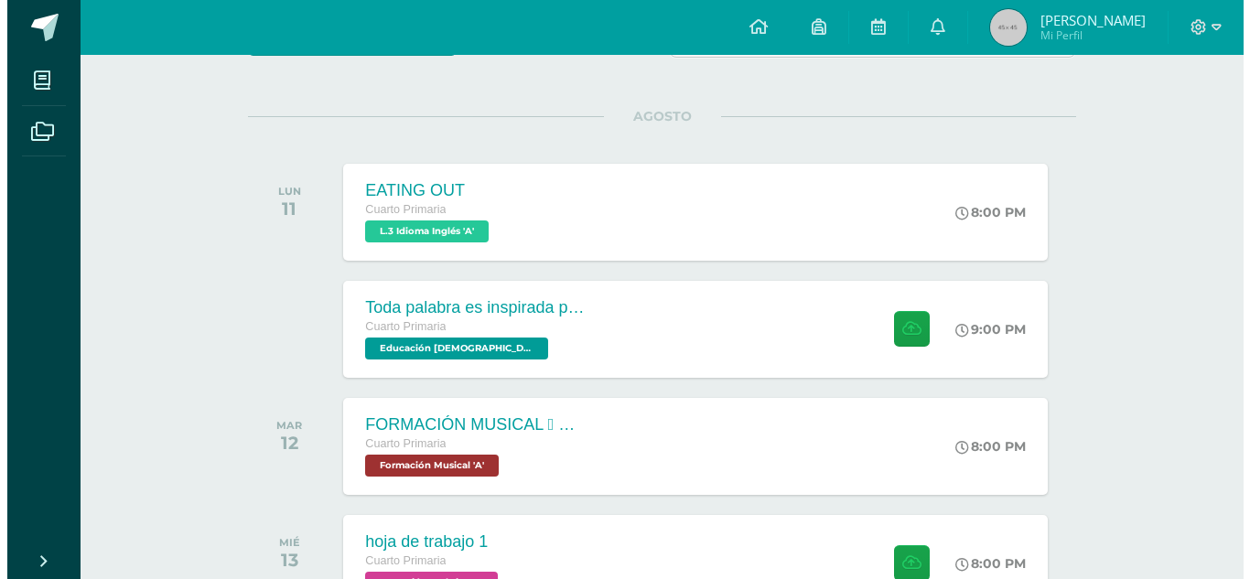
scroll to position [202, 0]
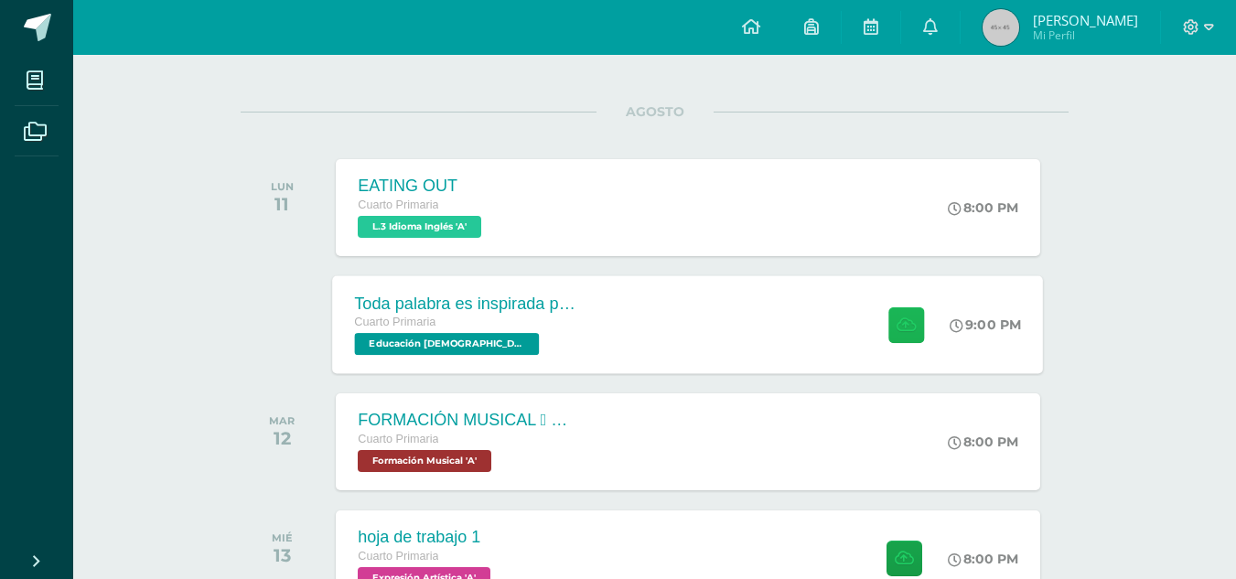
click at [917, 321] on button at bounding box center [906, 325] width 36 height 36
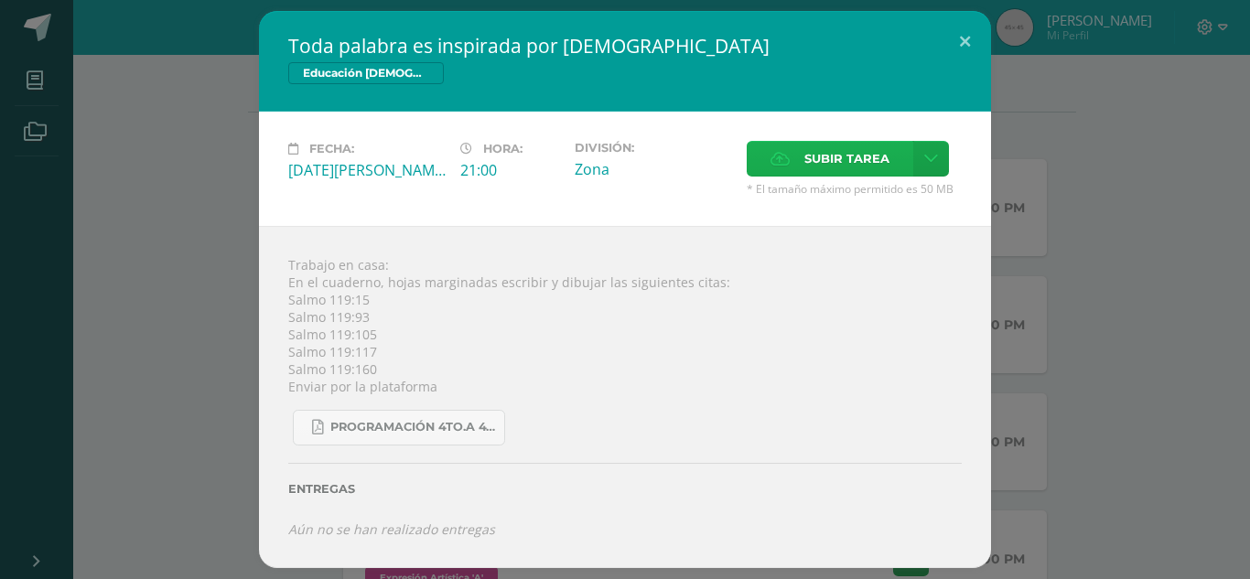
click at [847, 157] on span "Subir tarea" at bounding box center [846, 159] width 85 height 34
click at [0, 0] on input "Subir tarea" at bounding box center [0, 0] width 0 height 0
click at [962, 42] on button at bounding box center [965, 42] width 52 height 62
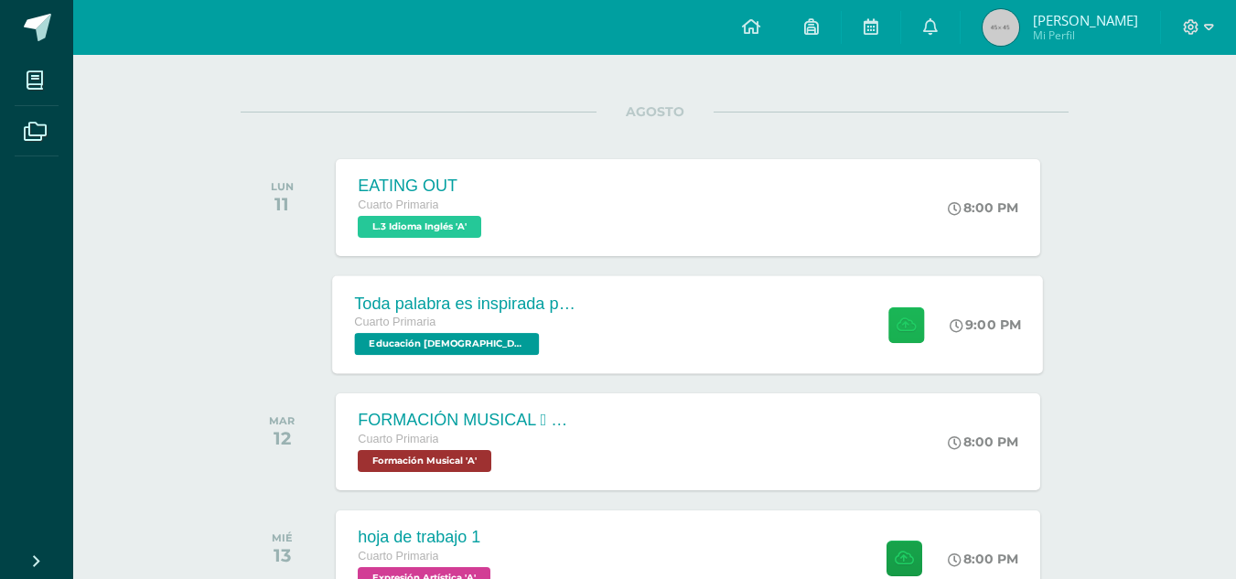
click at [892, 315] on button at bounding box center [906, 325] width 36 height 36
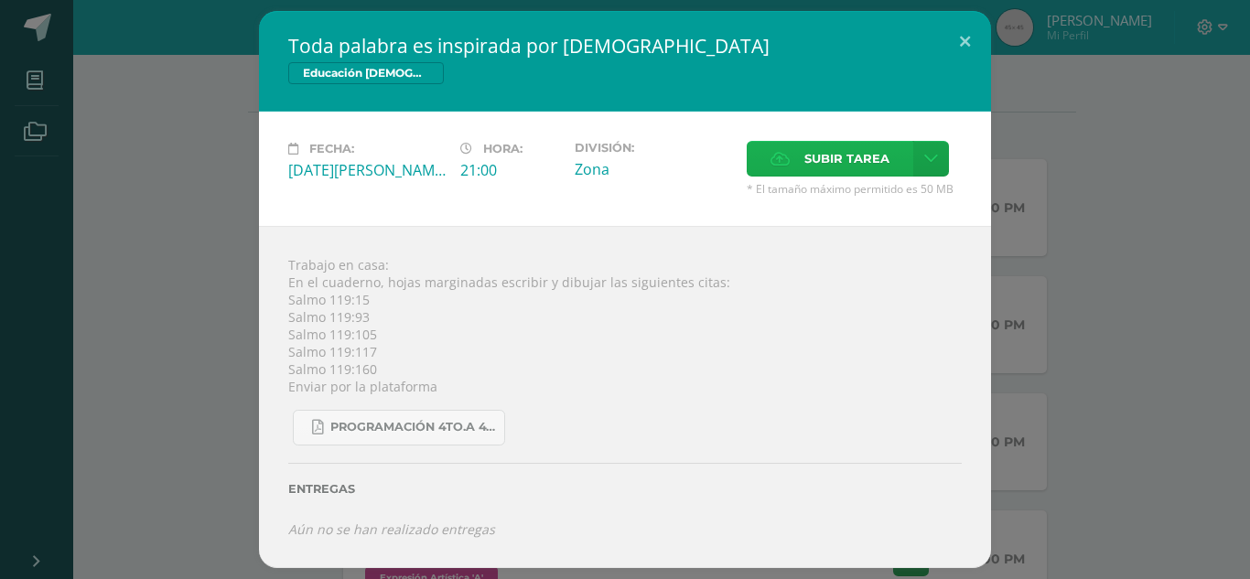
click at [856, 170] on span "Subir tarea" at bounding box center [846, 159] width 85 height 34
click at [0, 0] on input "Subir tarea" at bounding box center [0, 0] width 0 height 0
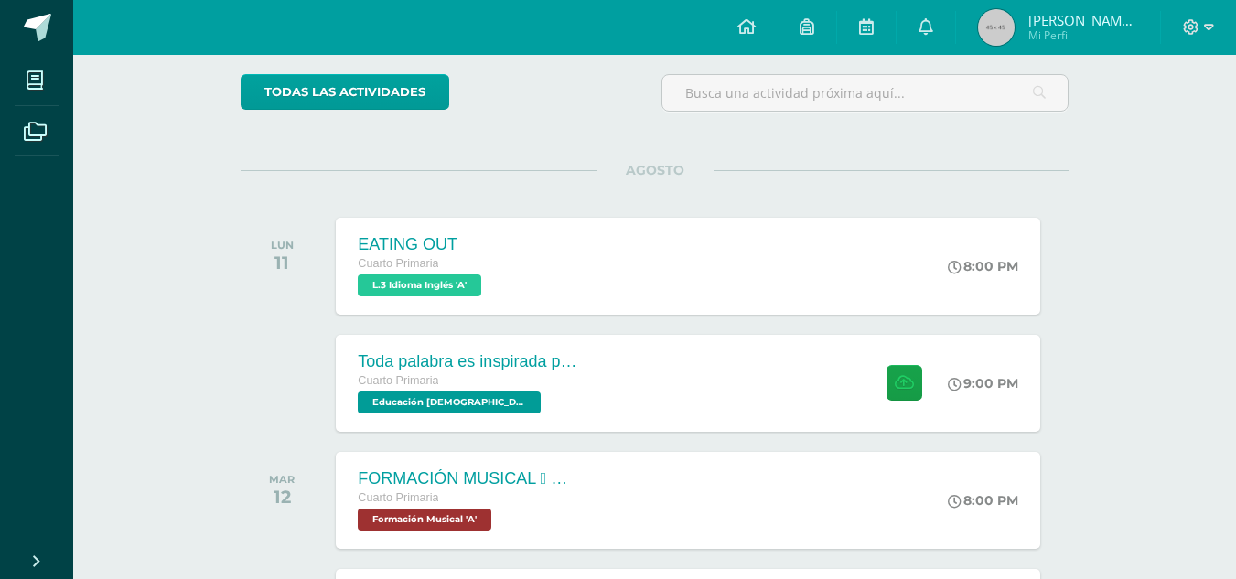
drag, startPoint x: 1244, startPoint y: 190, endPoint x: 1242, endPoint y: 261, distance: 70.5
click at [1236, 261] on html "Mis cursos Archivos Cerrar panel Ciencias Naturales Productividad y Desarrollo …" at bounding box center [618, 435] width 1236 height 1159
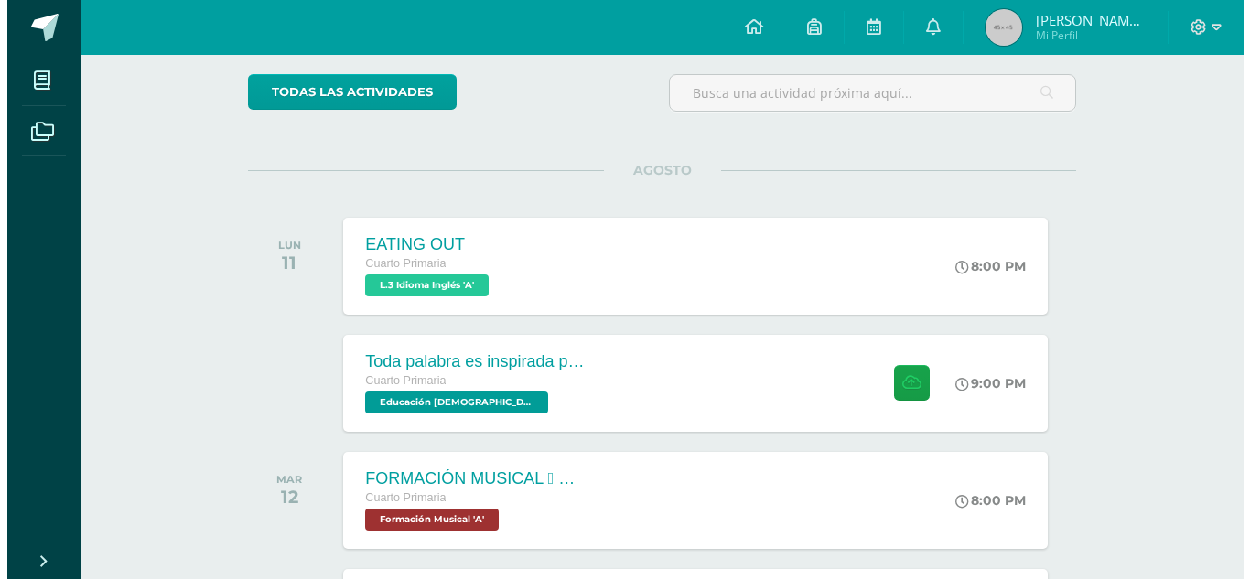
scroll to position [149, 0]
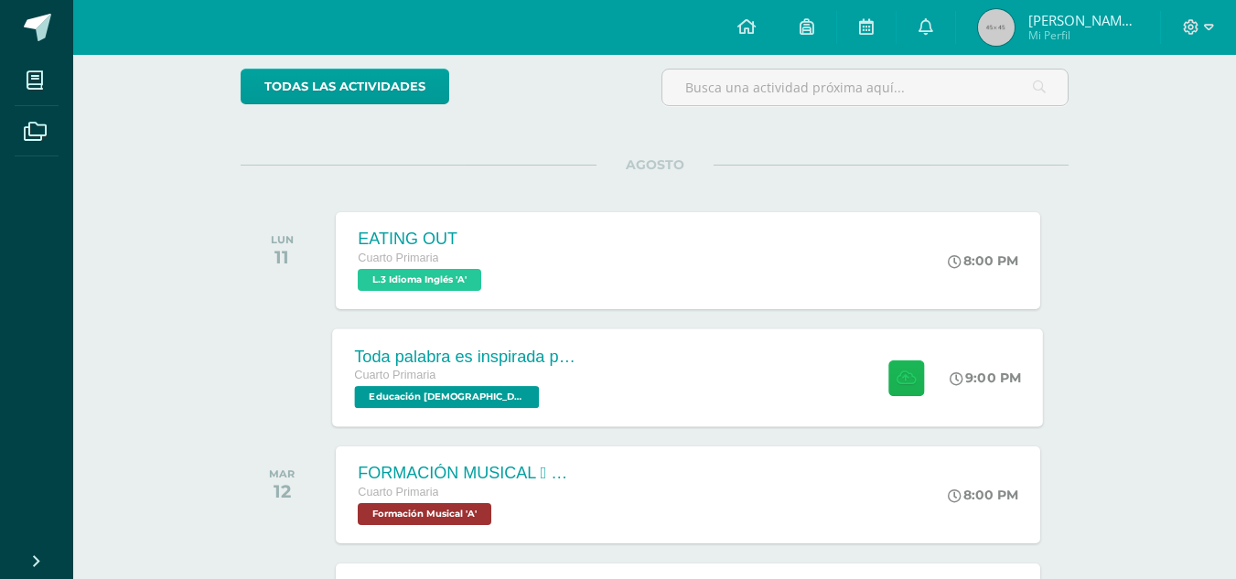
click at [913, 382] on button at bounding box center [906, 378] width 36 height 36
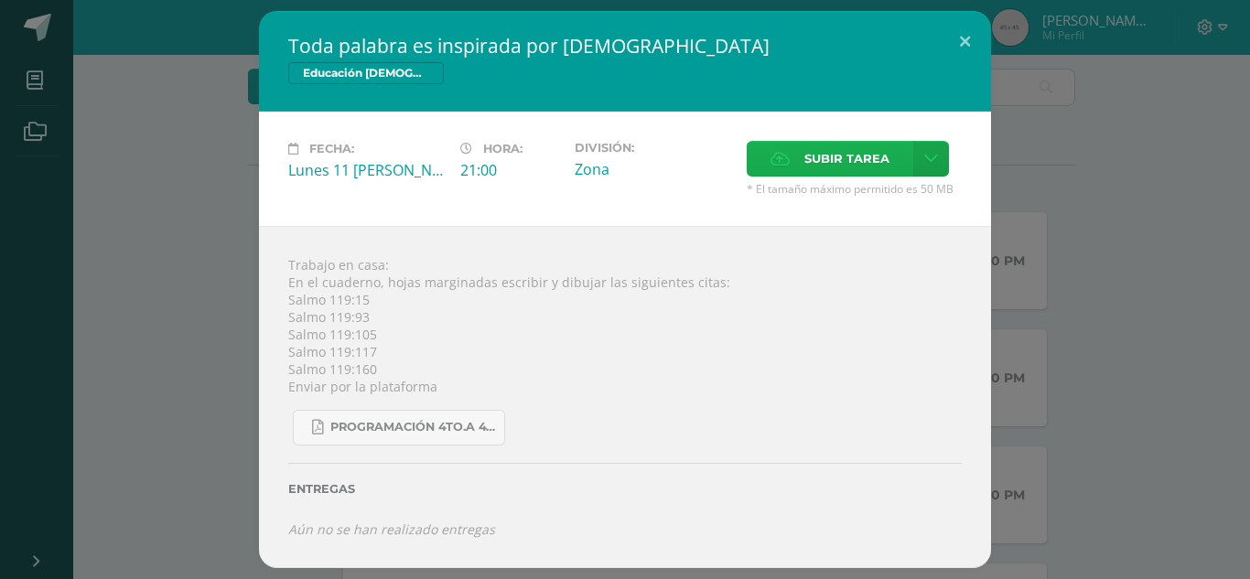
click at [895, 162] on label "Subir tarea" at bounding box center [830, 159] width 167 height 36
click at [0, 0] on input "Subir tarea" at bounding box center [0, 0] width 0 height 0
click at [772, 157] on icon at bounding box center [779, 159] width 19 height 12
click at [0, 0] on input "Subir tarea" at bounding box center [0, 0] width 0 height 0
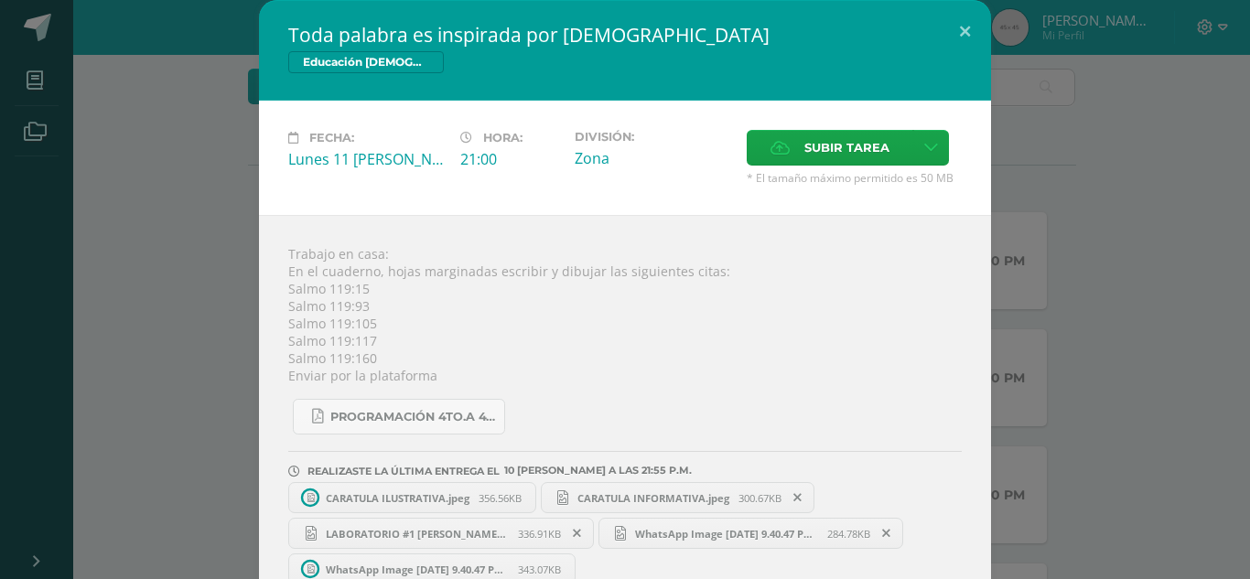
scroll to position [36, 0]
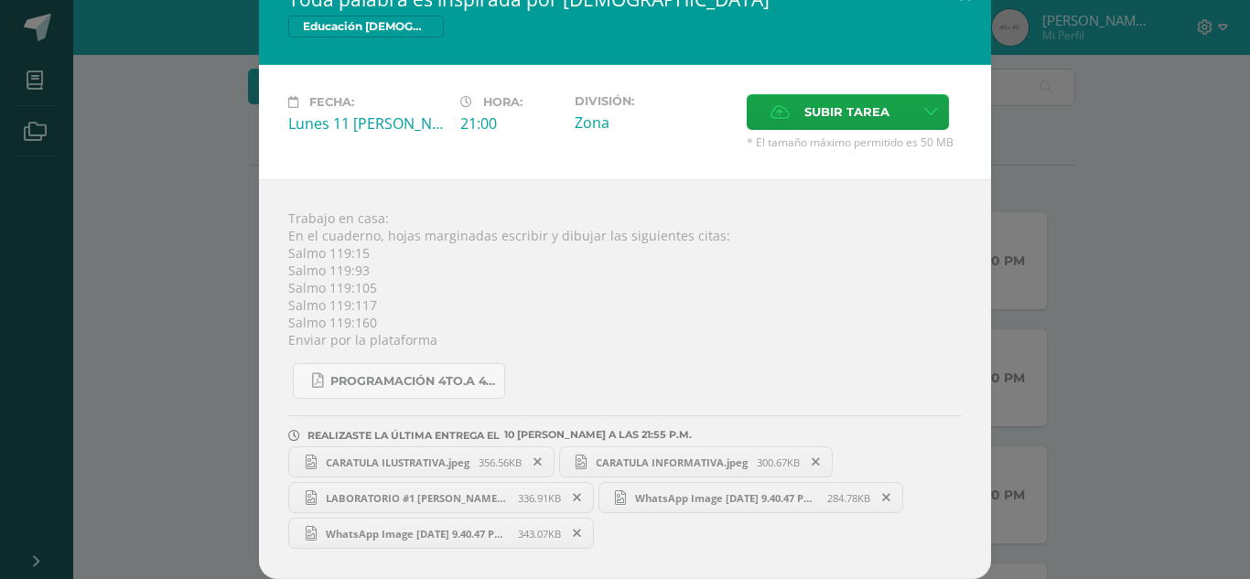
click at [533, 466] on icon at bounding box center [537, 462] width 8 height 13
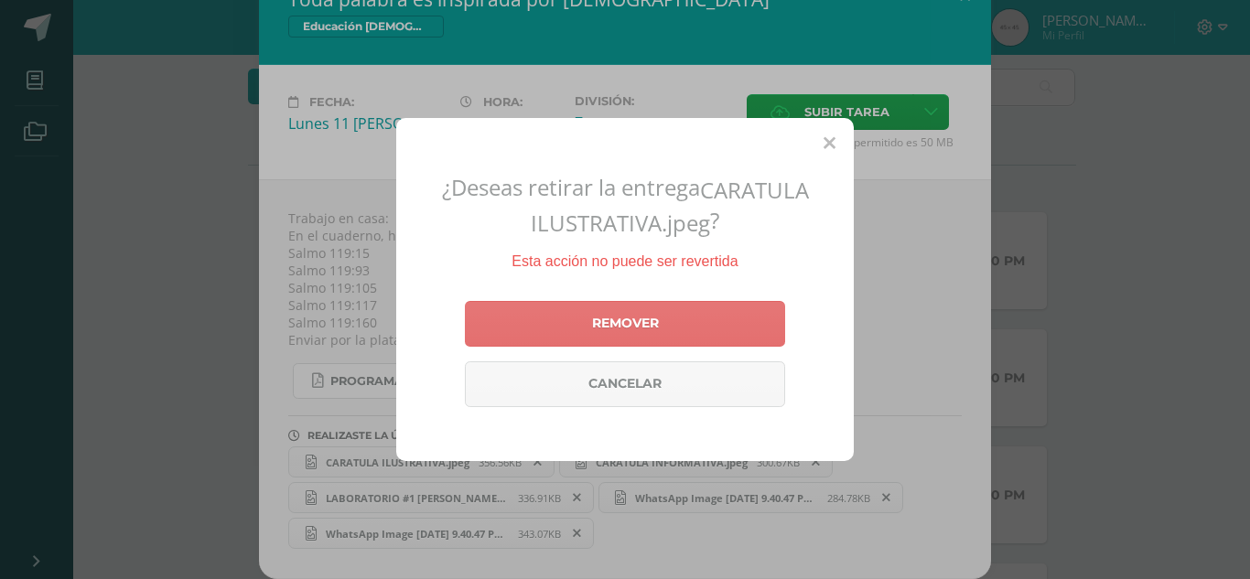
click at [679, 332] on link "Remover" at bounding box center [625, 324] width 320 height 46
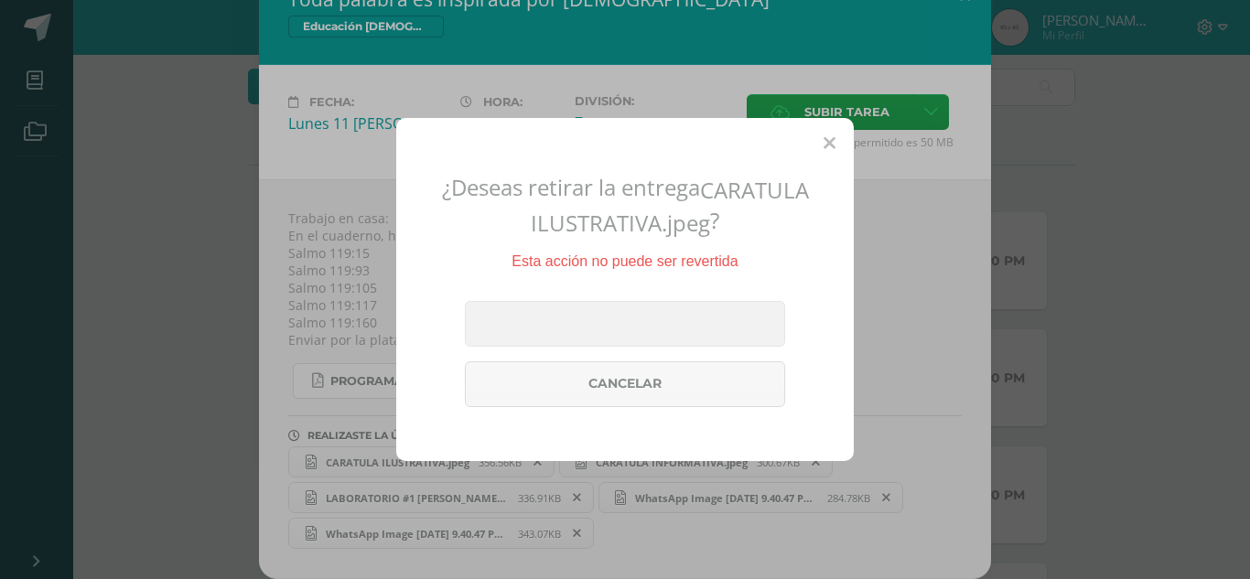
scroll to position [0, 0]
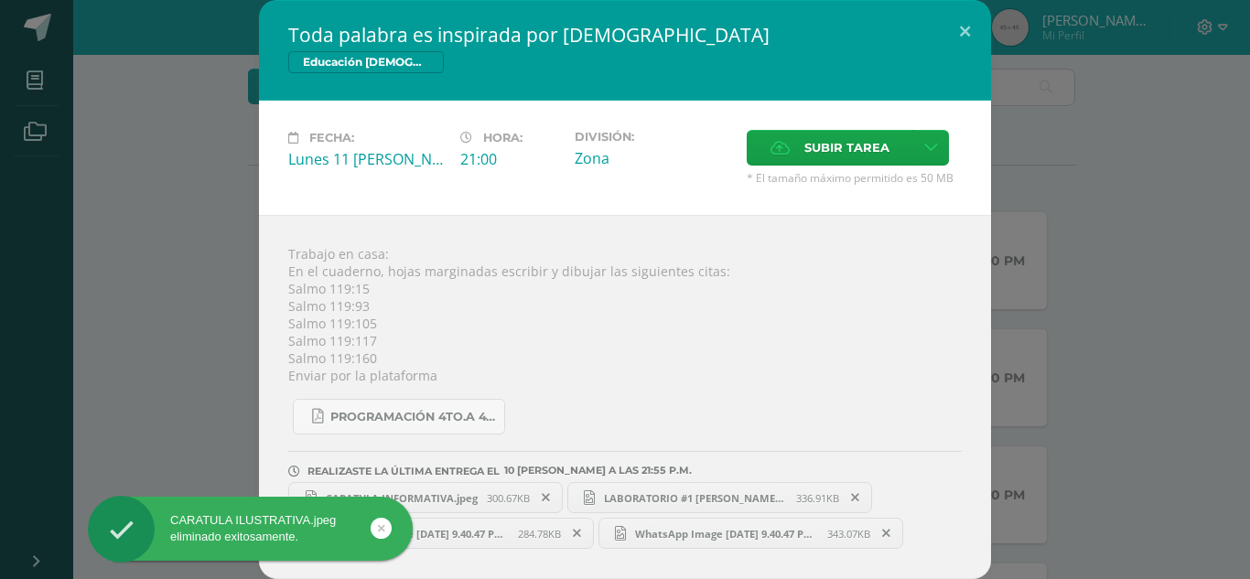
click at [550, 499] on icon at bounding box center [546, 497] width 8 height 13
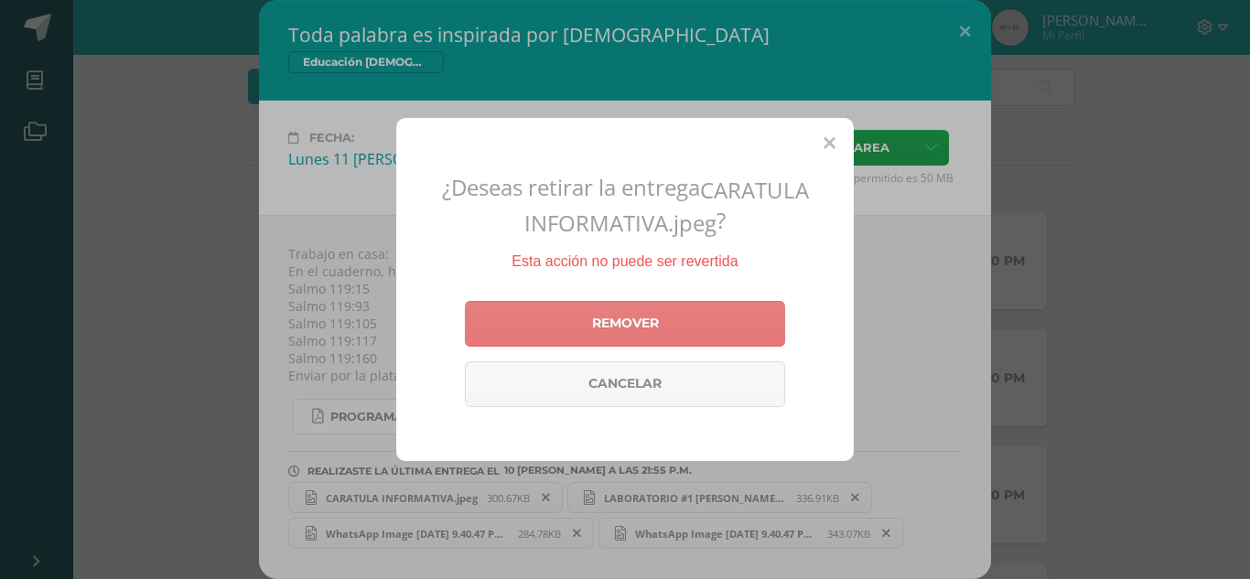
click at [627, 328] on link "Remover" at bounding box center [625, 324] width 320 height 46
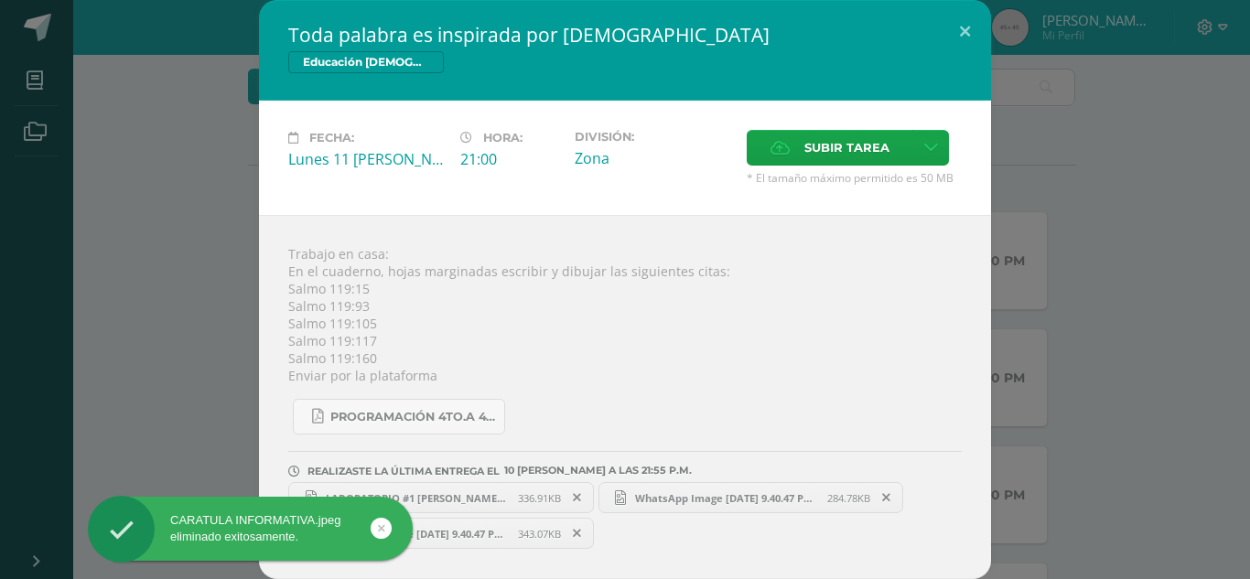
click at [581, 500] on icon at bounding box center [577, 497] width 8 height 13
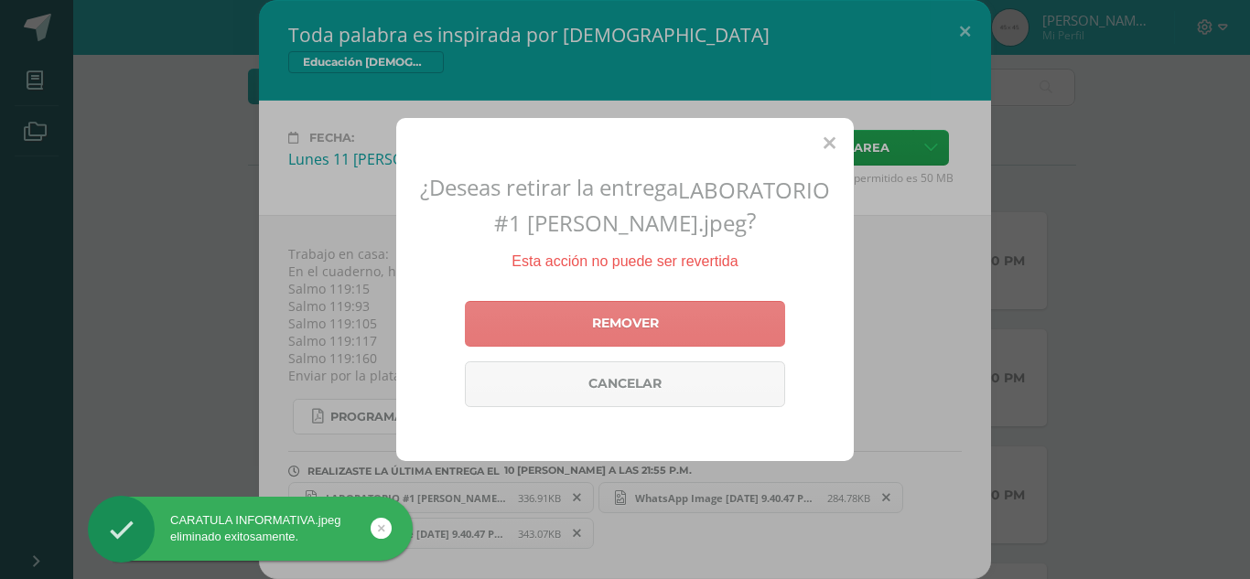
click at [645, 338] on link "Remover" at bounding box center [625, 324] width 320 height 46
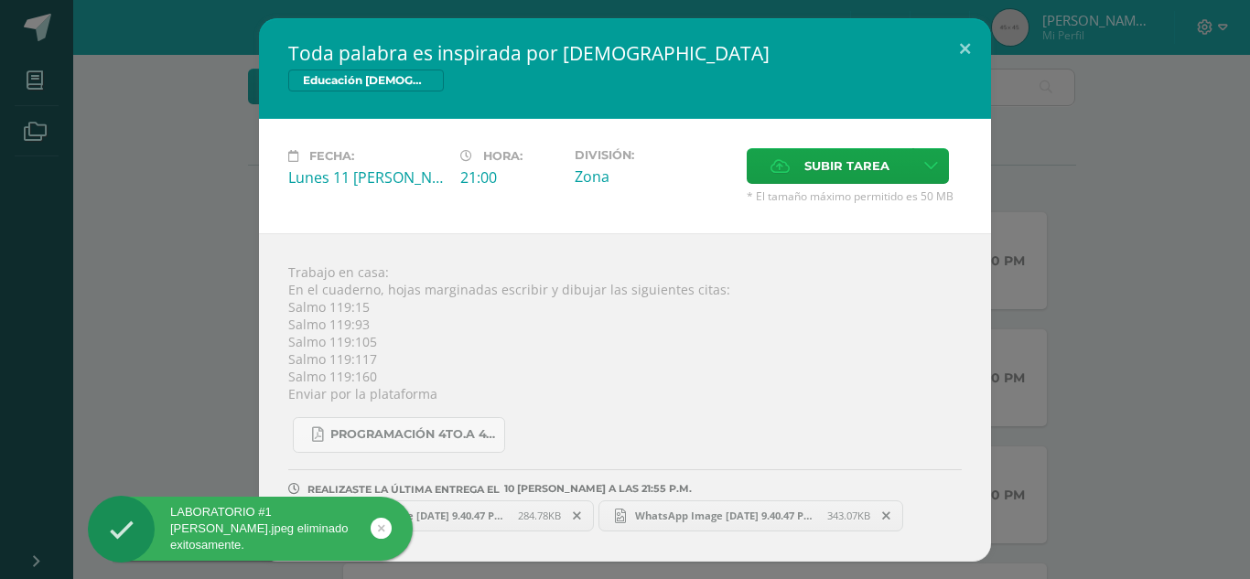
click at [576, 517] on icon at bounding box center [577, 516] width 8 height 13
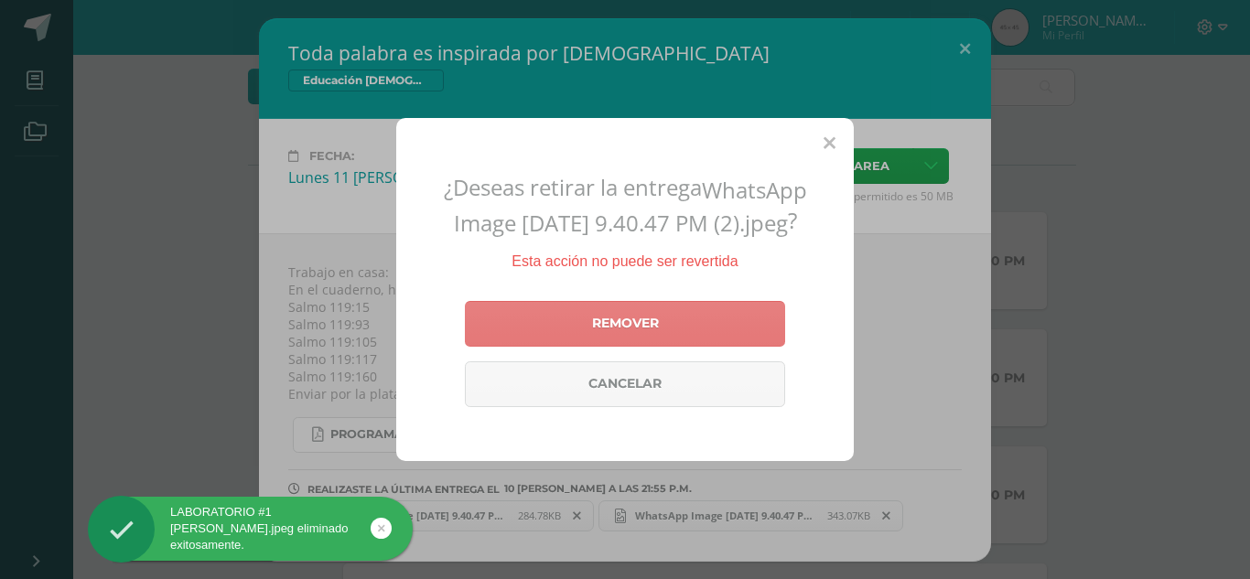
click at [649, 345] on link "Remover" at bounding box center [625, 324] width 320 height 46
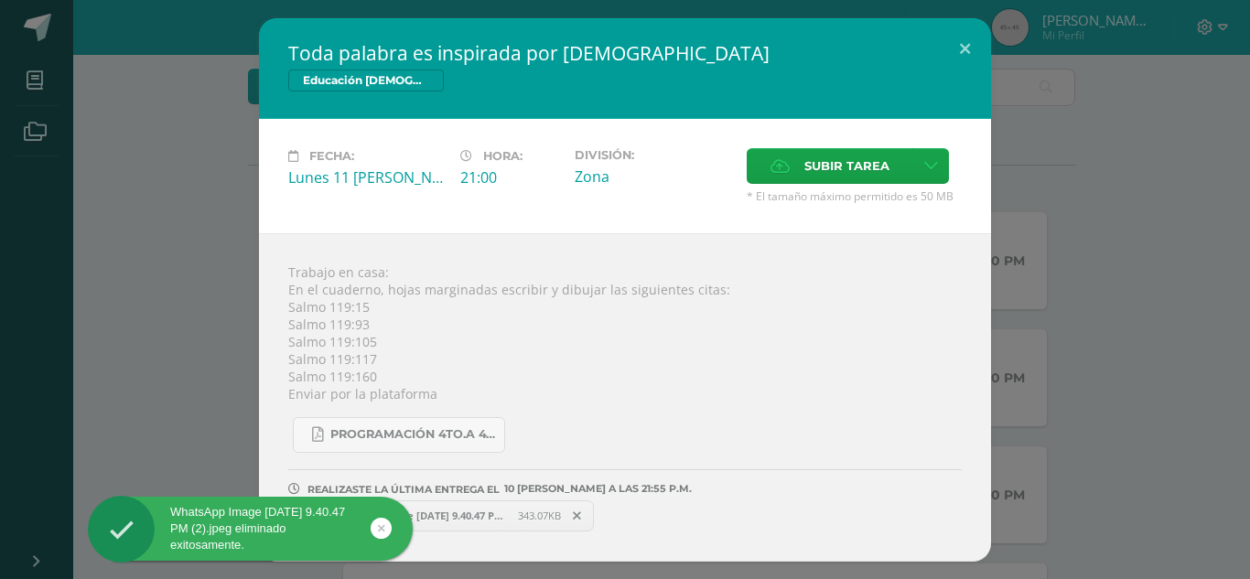
click at [577, 511] on icon at bounding box center [577, 516] width 8 height 13
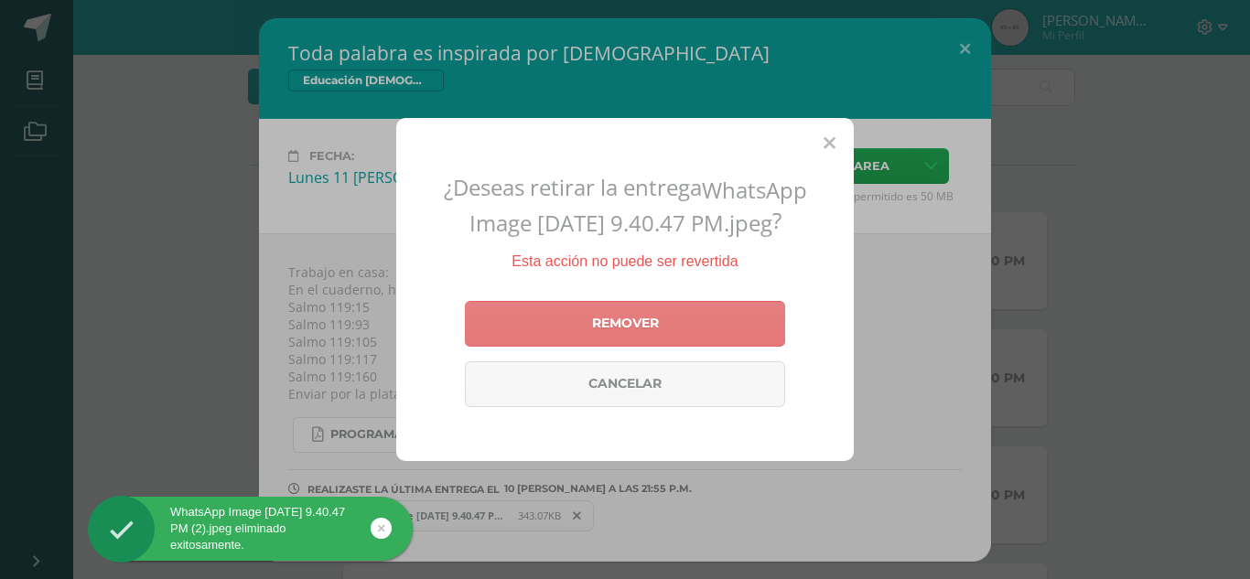
click at [641, 318] on link "Remover" at bounding box center [625, 324] width 320 height 46
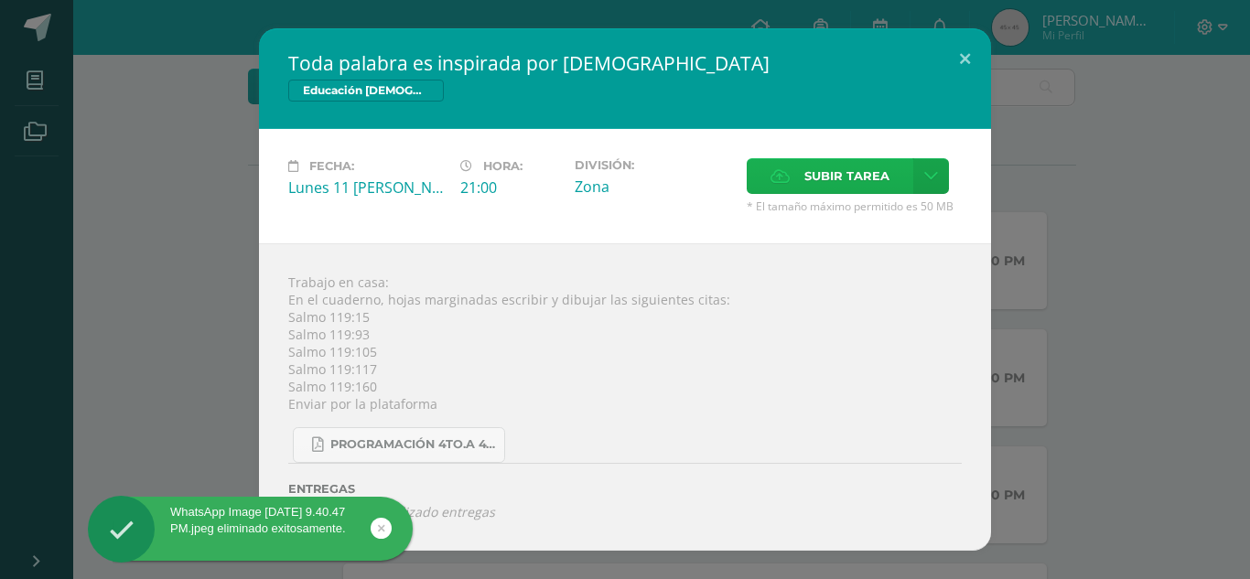
click at [829, 184] on span "Subir tarea" at bounding box center [846, 176] width 85 height 34
click at [0, 0] on input "Subir tarea" at bounding box center [0, 0] width 0 height 0
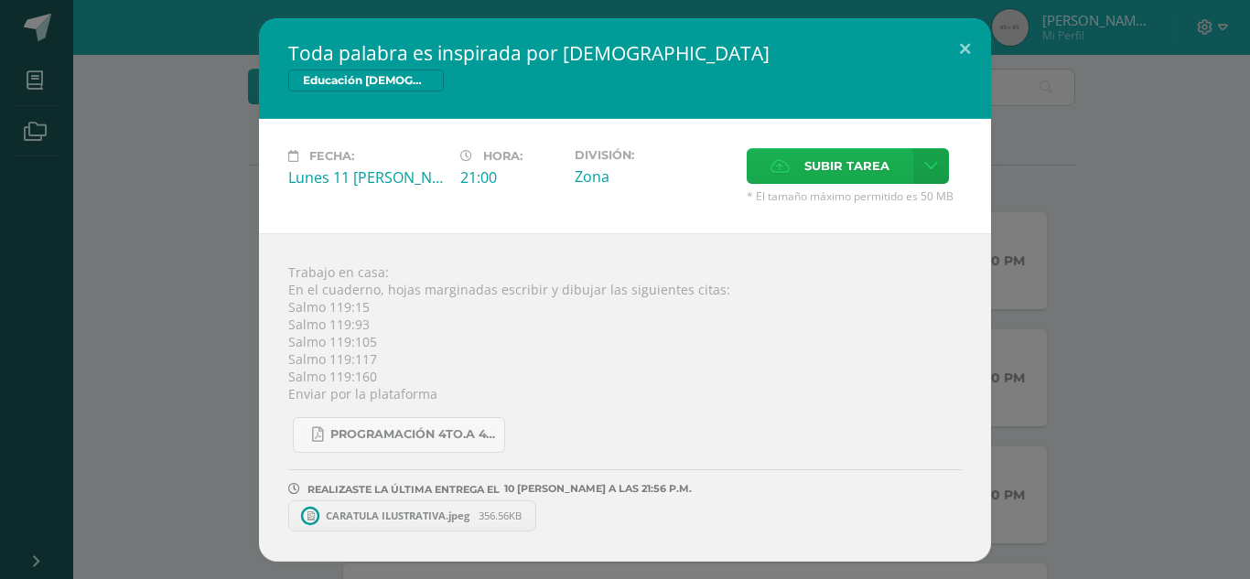
click at [813, 173] on span "Subir tarea" at bounding box center [846, 166] width 85 height 34
click at [0, 0] on input "Subir tarea" at bounding box center [0, 0] width 0 height 0
click at [851, 161] on span "Subir tarea" at bounding box center [846, 166] width 85 height 34
click at [0, 0] on input "Subir tarea" at bounding box center [0, 0] width 0 height 0
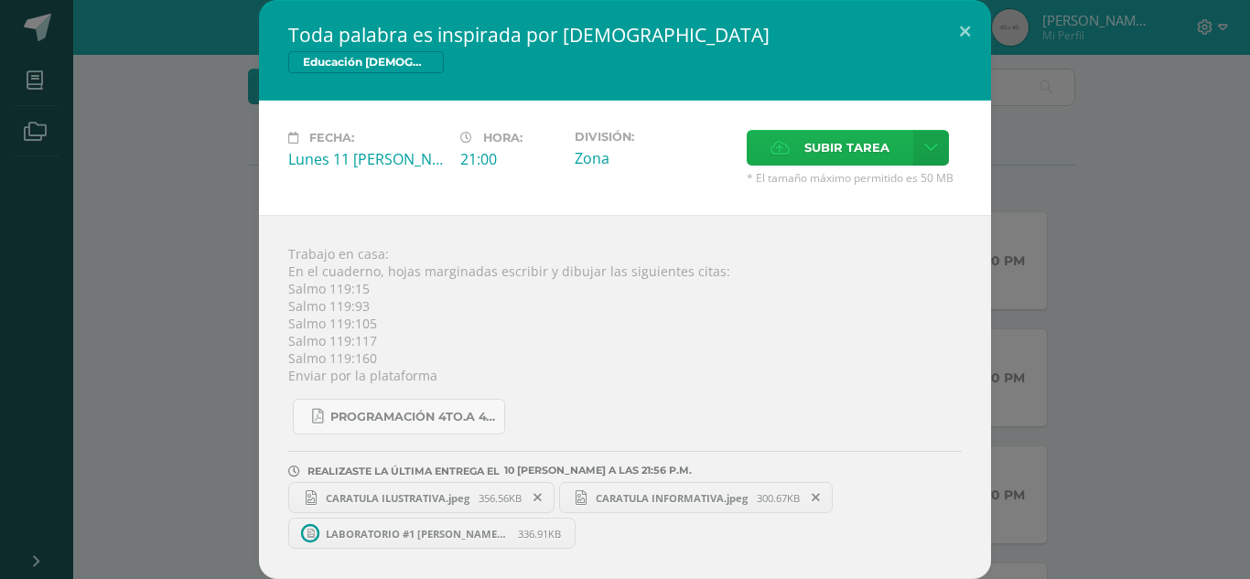
click at [827, 163] on span "Subir tarea" at bounding box center [846, 148] width 85 height 34
click at [0, 0] on input "Subir tarea" at bounding box center [0, 0] width 0 height 0
click at [831, 148] on span "Subir tarea" at bounding box center [846, 148] width 85 height 34
click at [0, 0] on input "Subir tarea" at bounding box center [0, 0] width 0 height 0
click at [804, 139] on span "Subir tarea" at bounding box center [846, 148] width 85 height 34
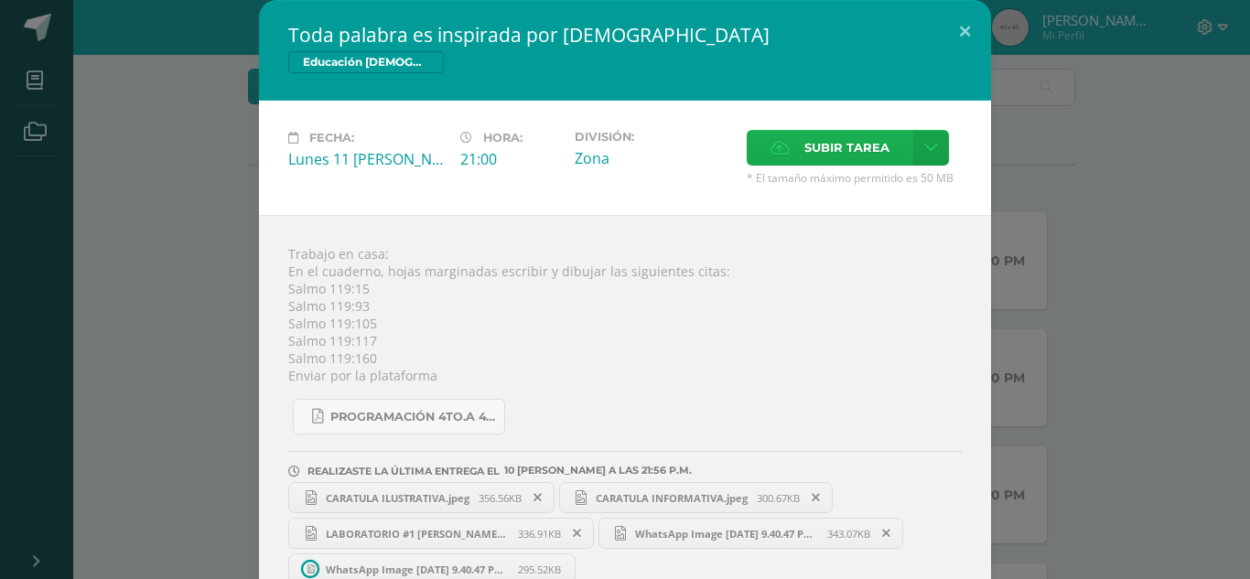
click at [0, 0] on input "Subir tarea" at bounding box center [0, 0] width 0 height 0
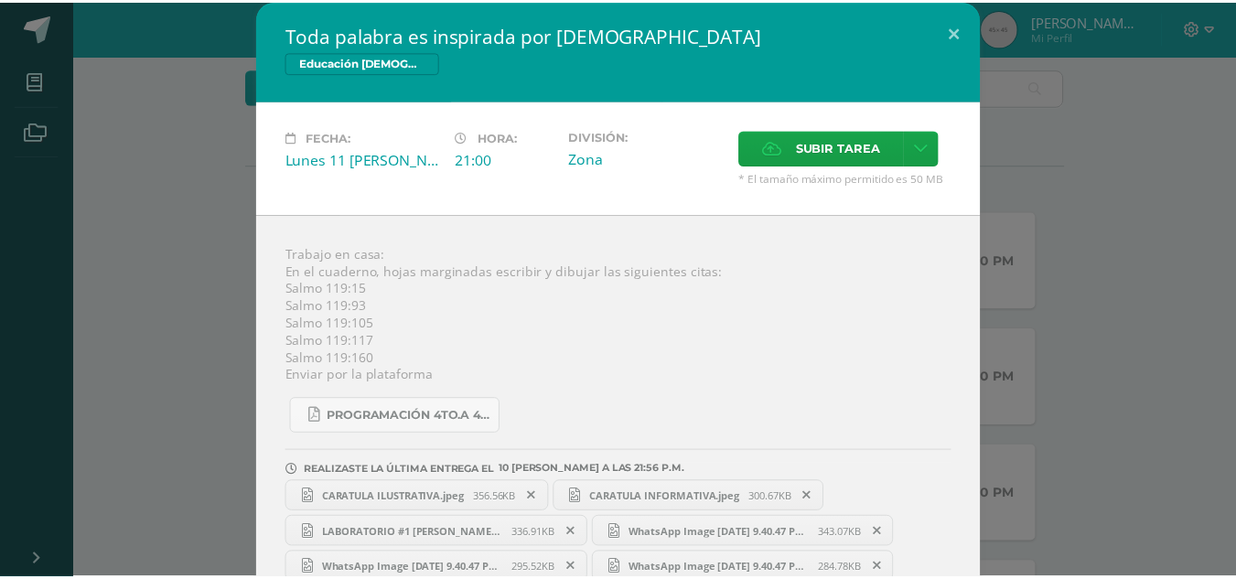
scroll to position [36, 0]
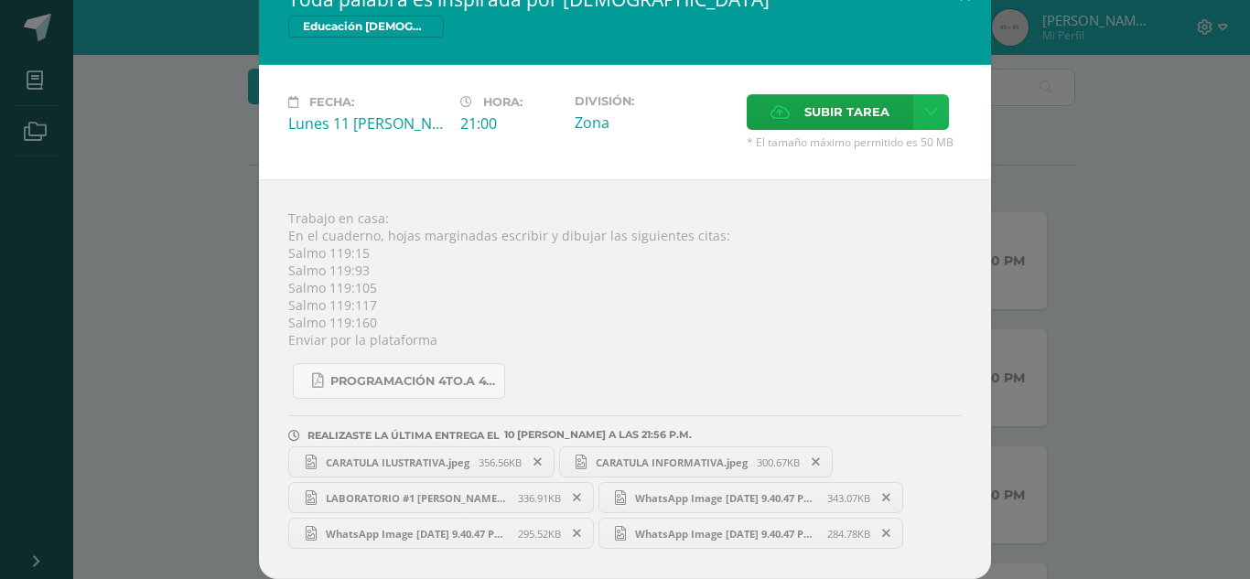
click at [913, 110] on link at bounding box center [931, 112] width 36 height 36
click at [884, 143] on link "Subir enlace" at bounding box center [859, 151] width 183 height 28
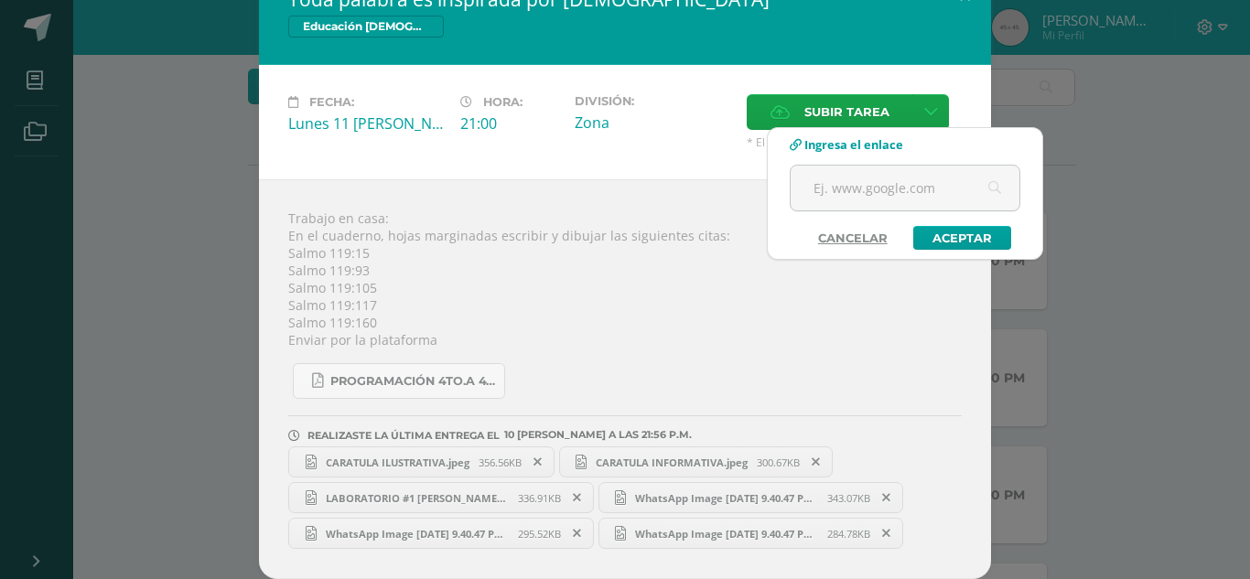
click at [853, 236] on link "Cancelar" at bounding box center [853, 238] width 106 height 24
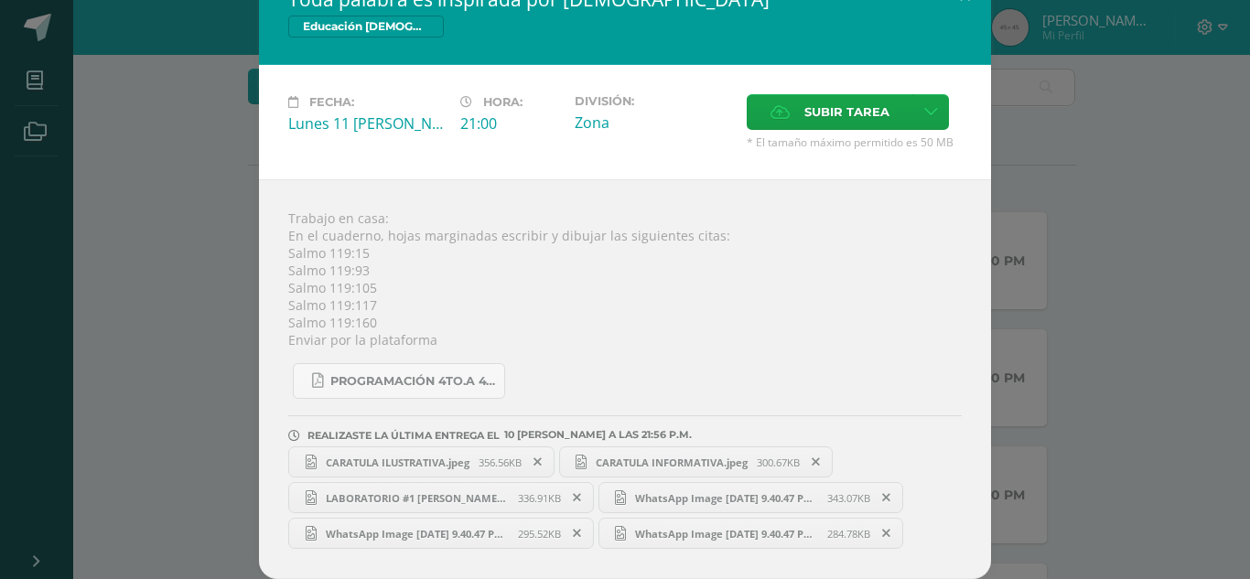
click at [161, 281] on div "Toda palabra es inspirada por [DEMOGRAPHIC_DATA] Educación [DEMOGRAPHIC_DATA] F…" at bounding box center [624, 271] width 1235 height 615
